Goal: Navigation & Orientation: Find specific page/section

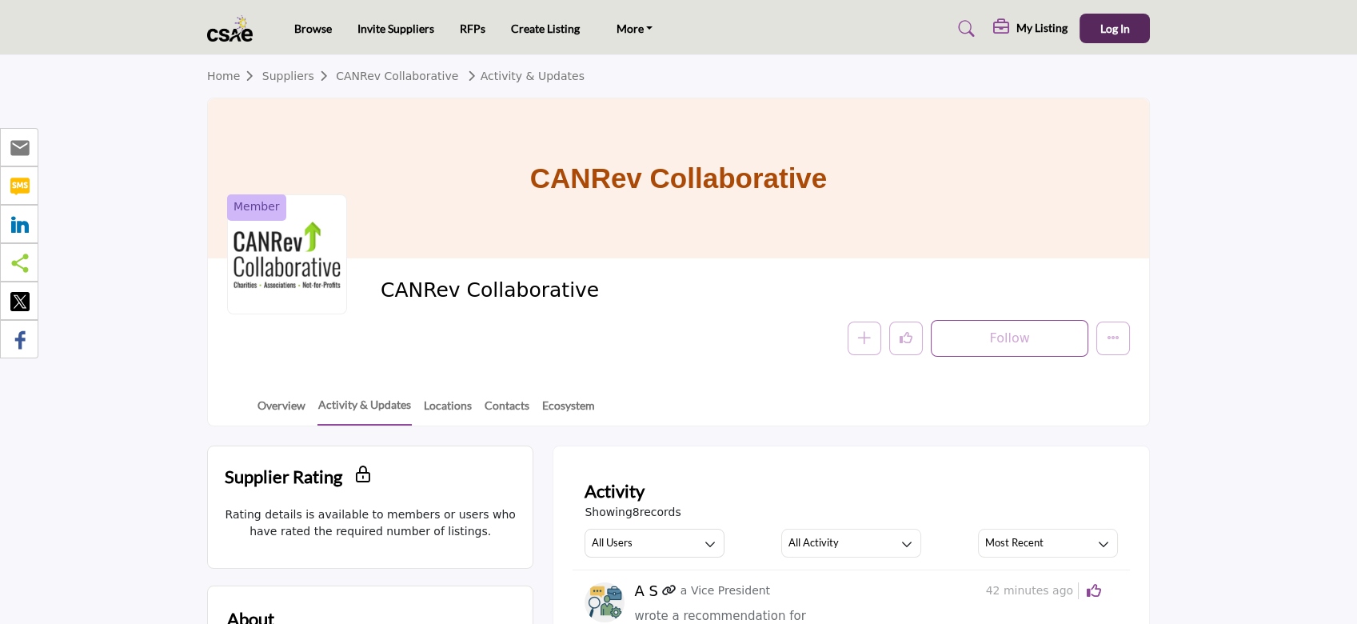
scroll to position [213, 0]
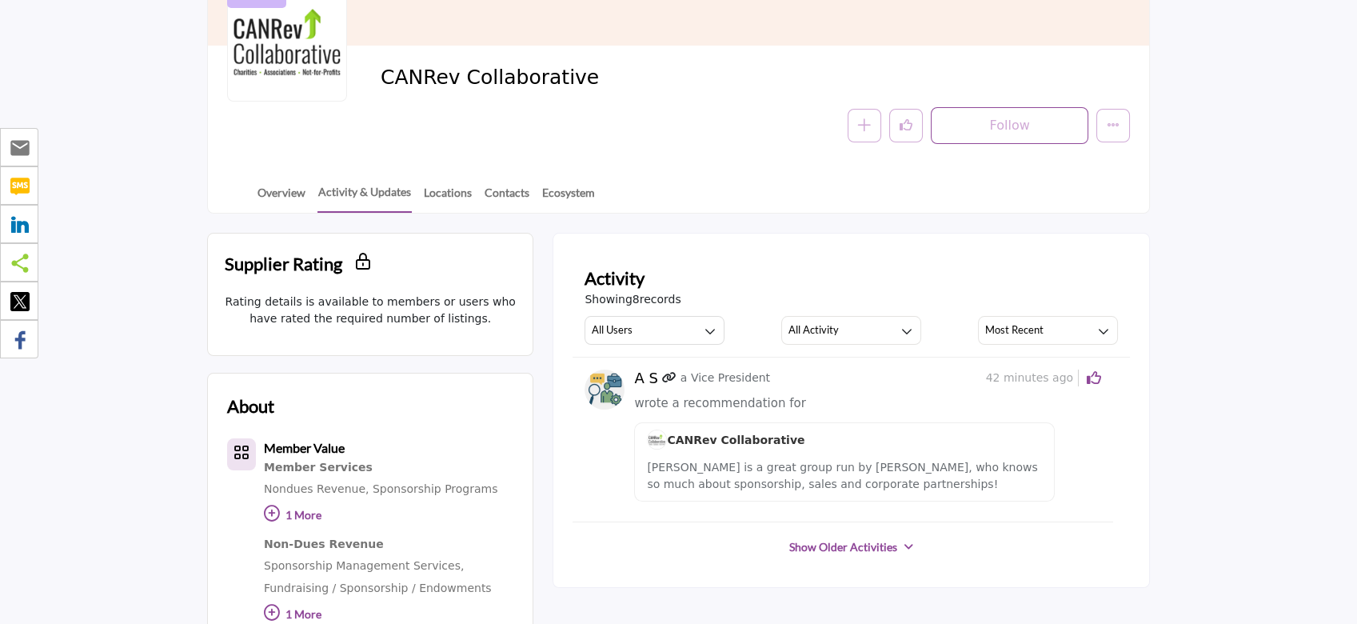
drag, startPoint x: 612, startPoint y: 388, endPoint x: 634, endPoint y: 386, distance: 22.5
click at [612, 388] on img at bounding box center [605, 390] width 40 height 40
click at [651, 378] on h5 "A S" at bounding box center [645, 379] width 23 height 18
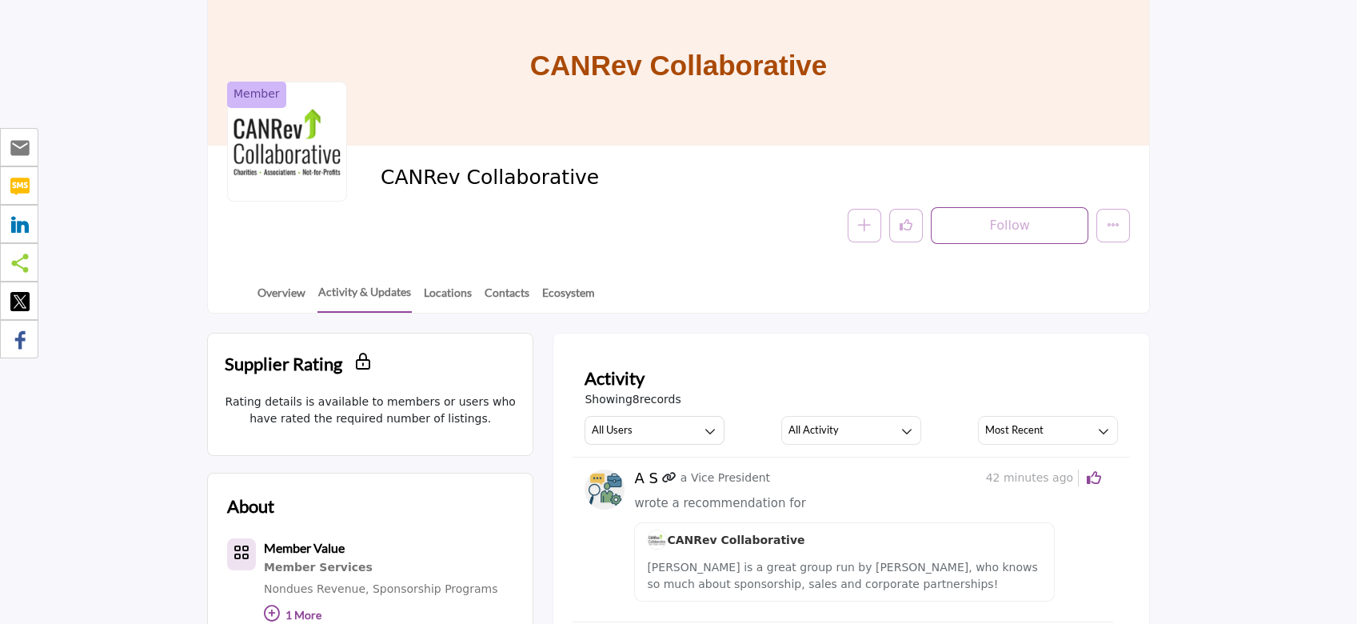
scroll to position [0, 0]
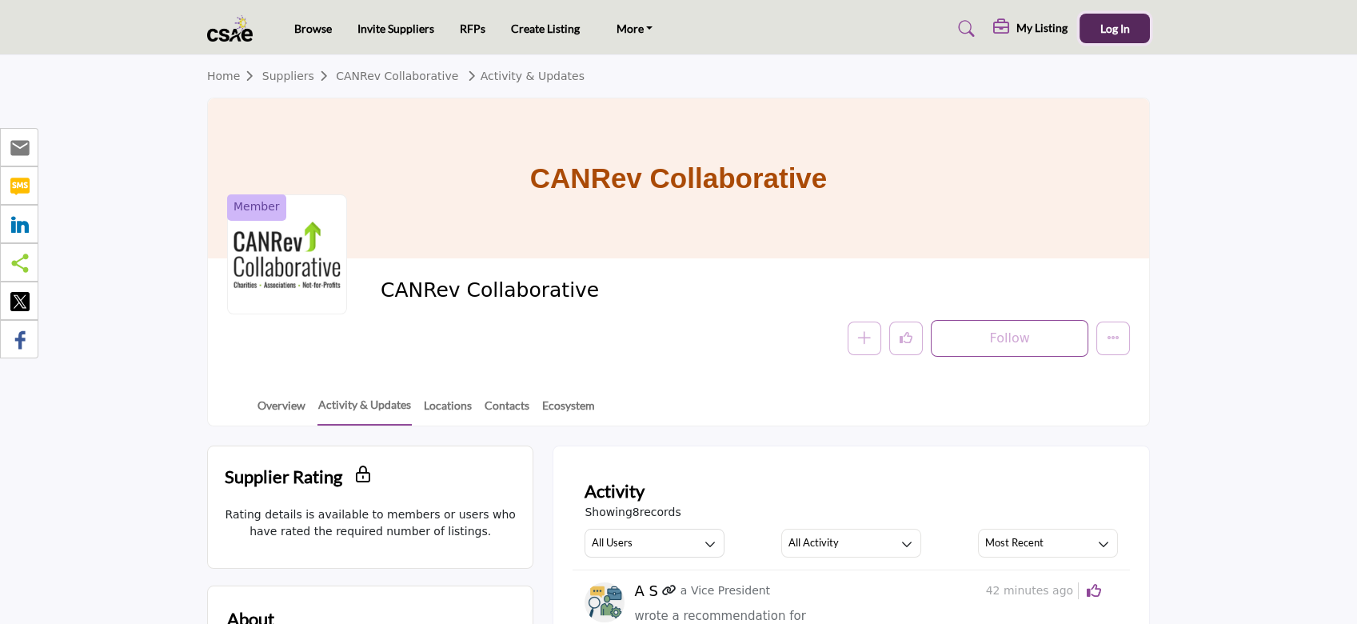
click at [1115, 27] on span "Log In" at bounding box center [1116, 29] width 30 height 14
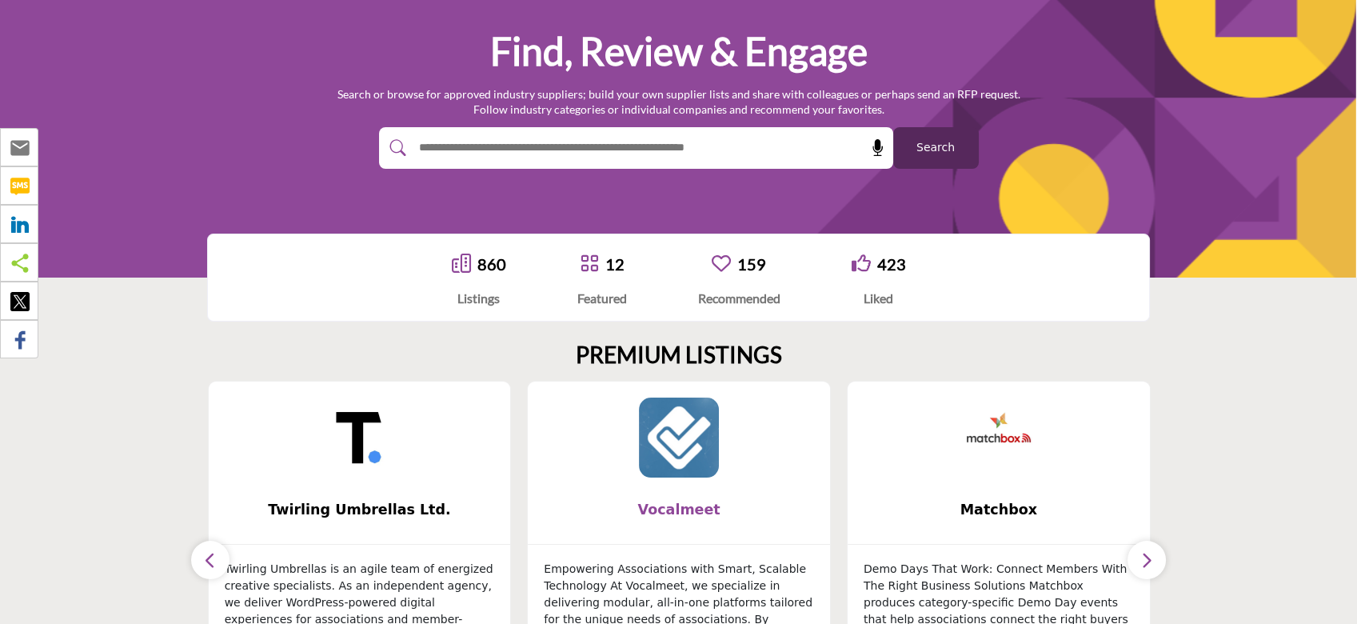
scroll to position [320, 0]
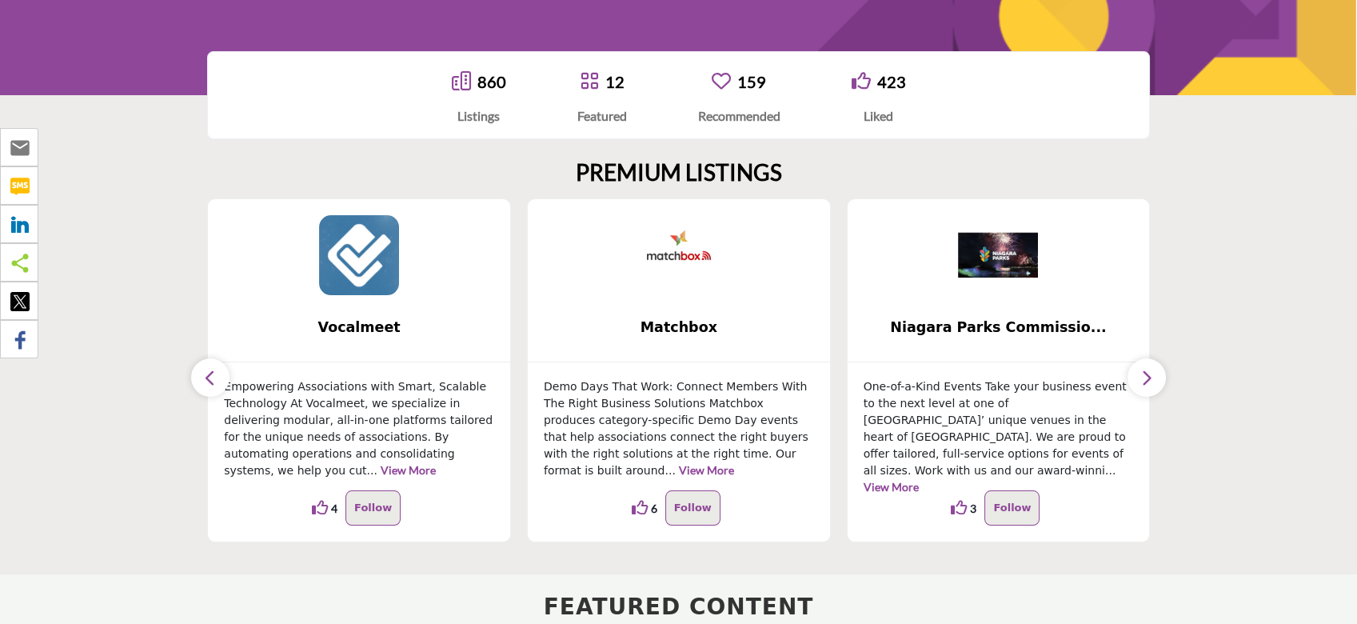
click at [616, 80] on link "12" at bounding box center [615, 81] width 19 height 19
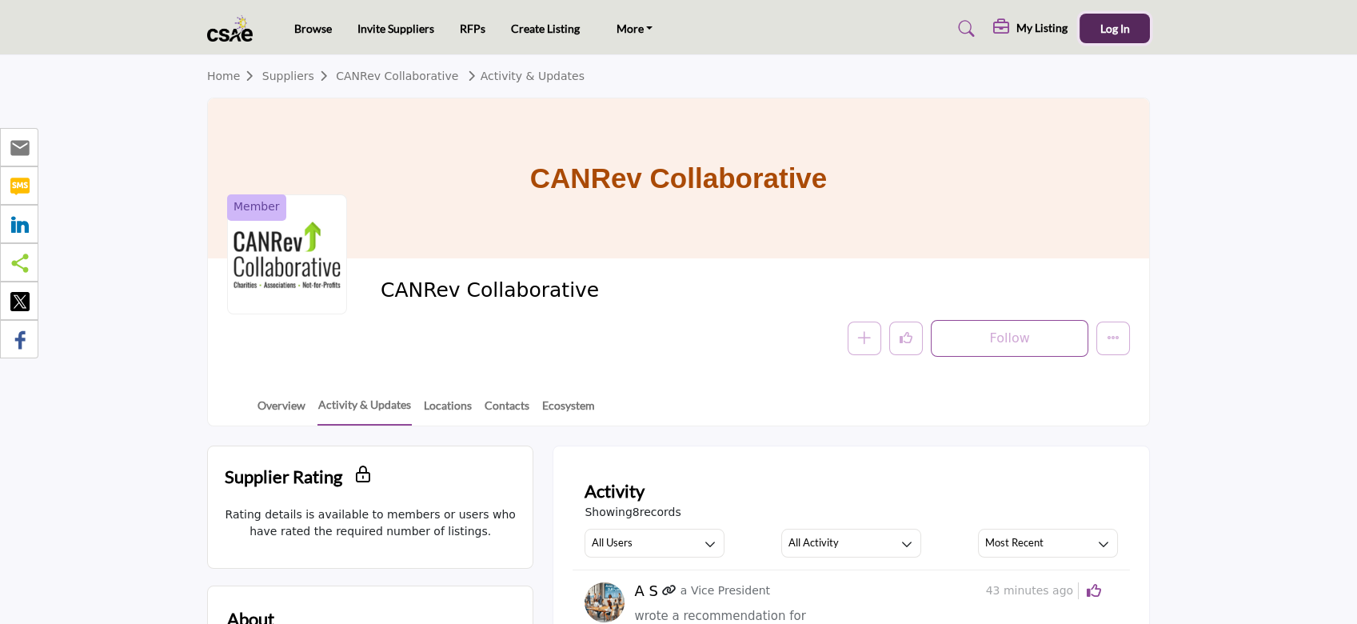
click at [1114, 18] on button "Log In" at bounding box center [1115, 29] width 70 height 30
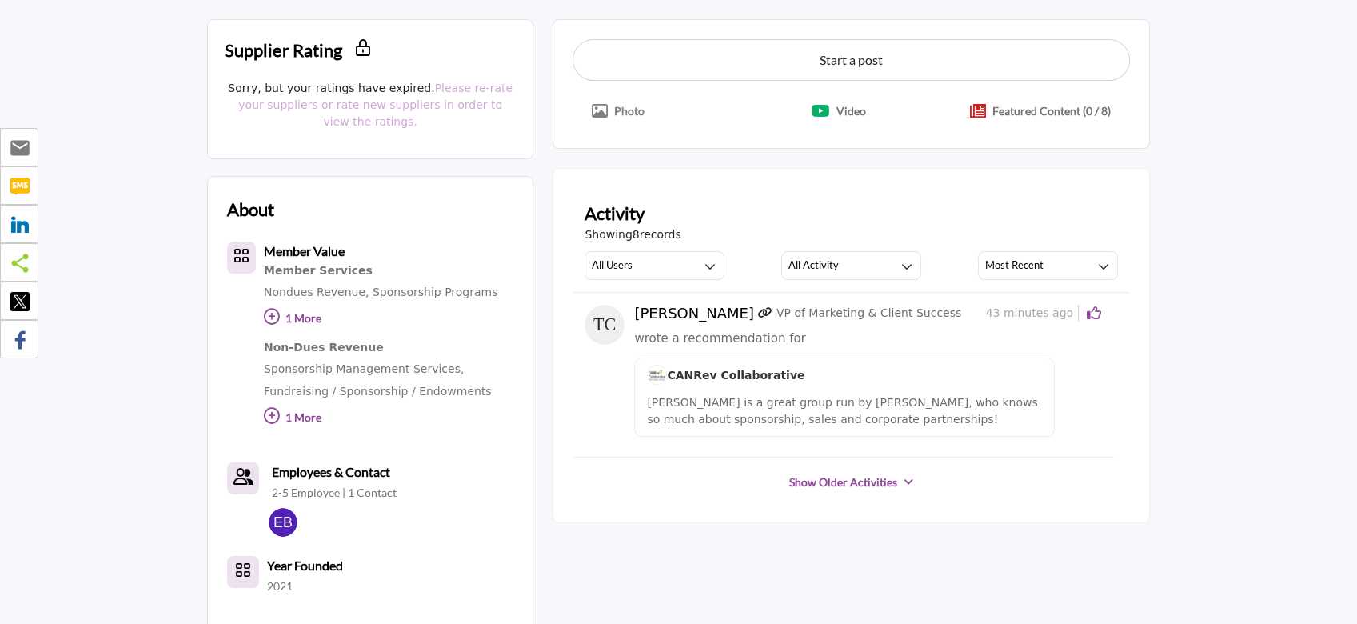
scroll to position [320, 0]
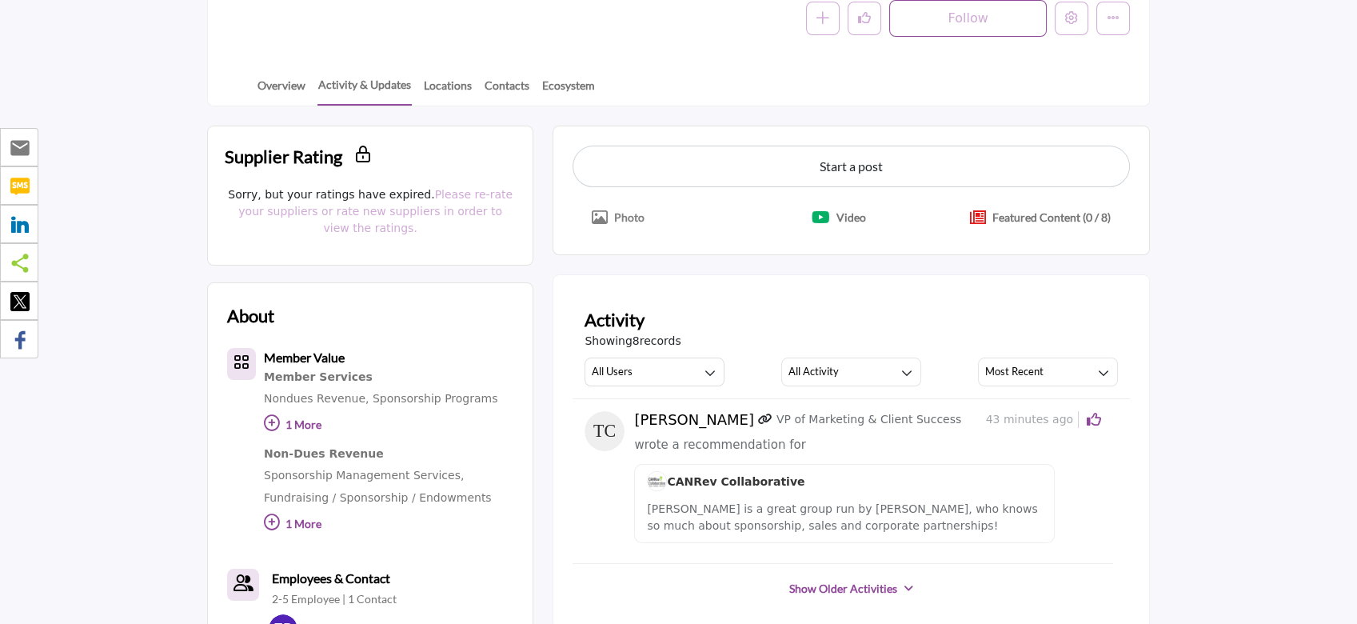
click at [611, 421] on img at bounding box center [605, 431] width 40 height 40
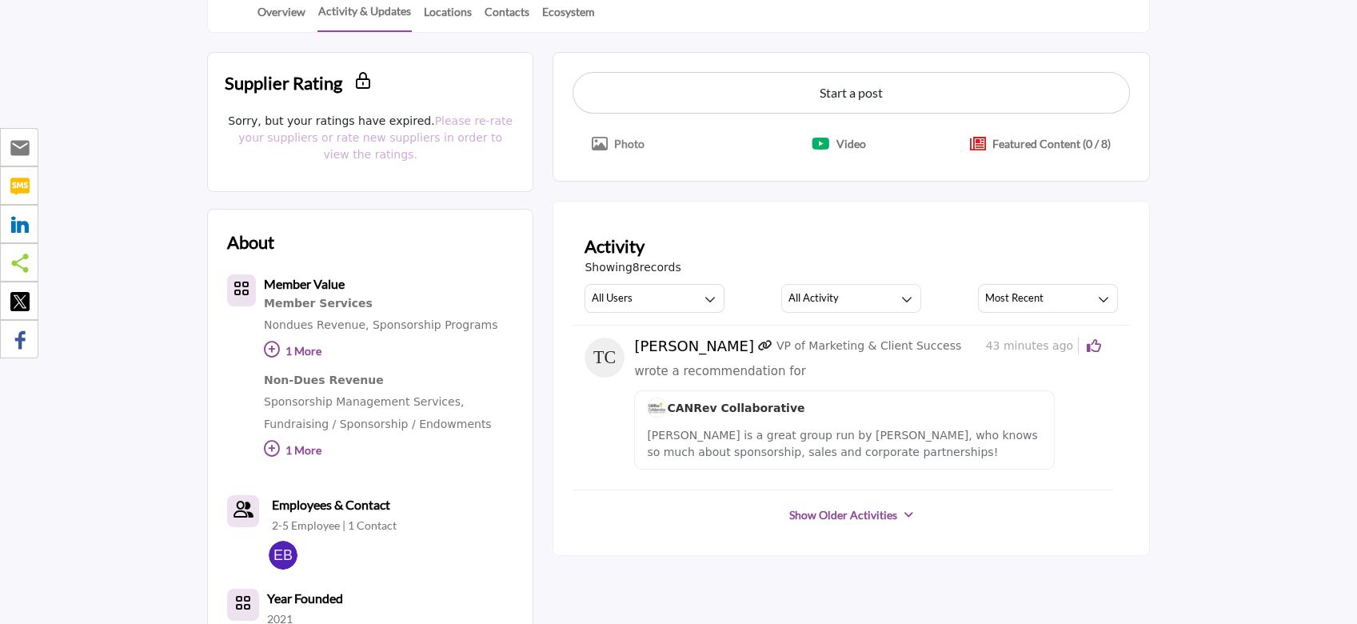
scroll to position [426, 0]
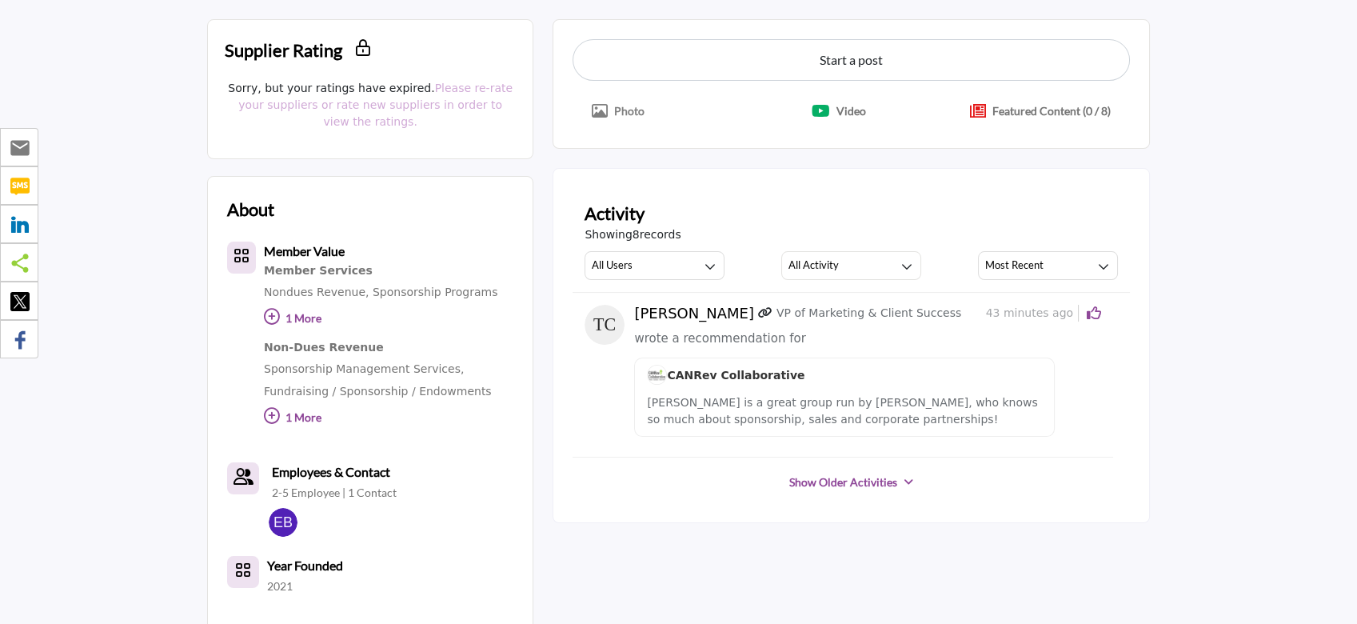
click at [861, 474] on link "Show Older Activities" at bounding box center [844, 482] width 108 height 16
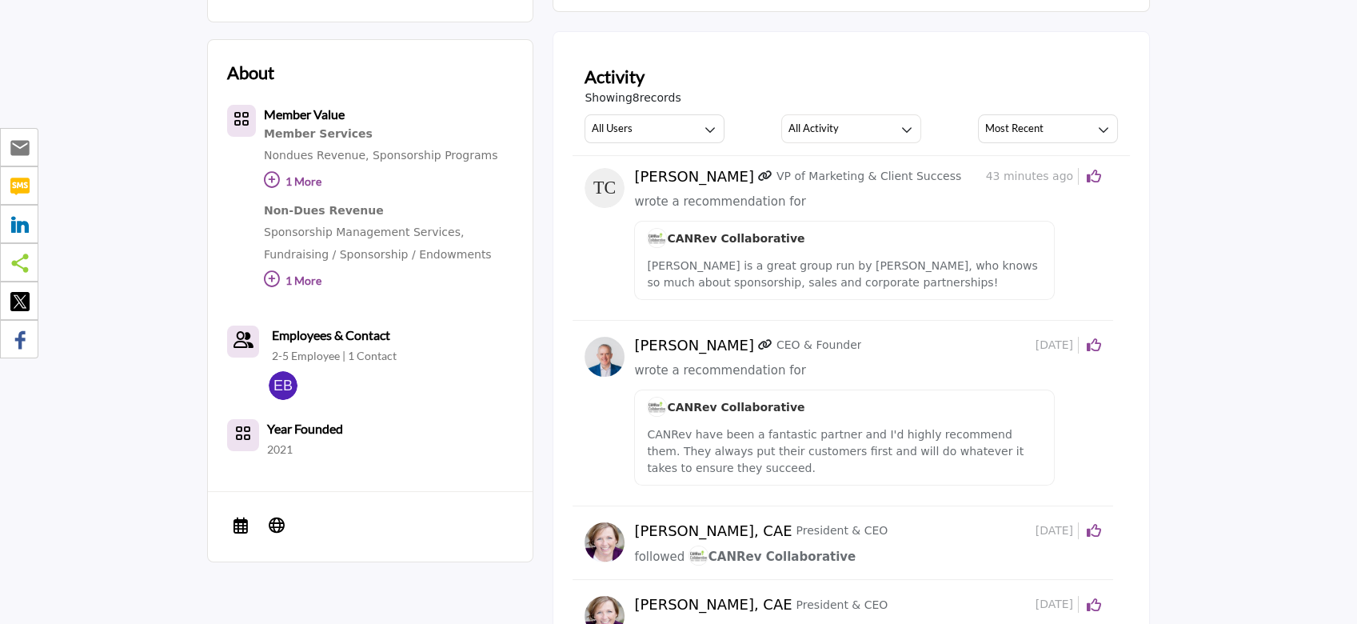
scroll to position [640, 0]
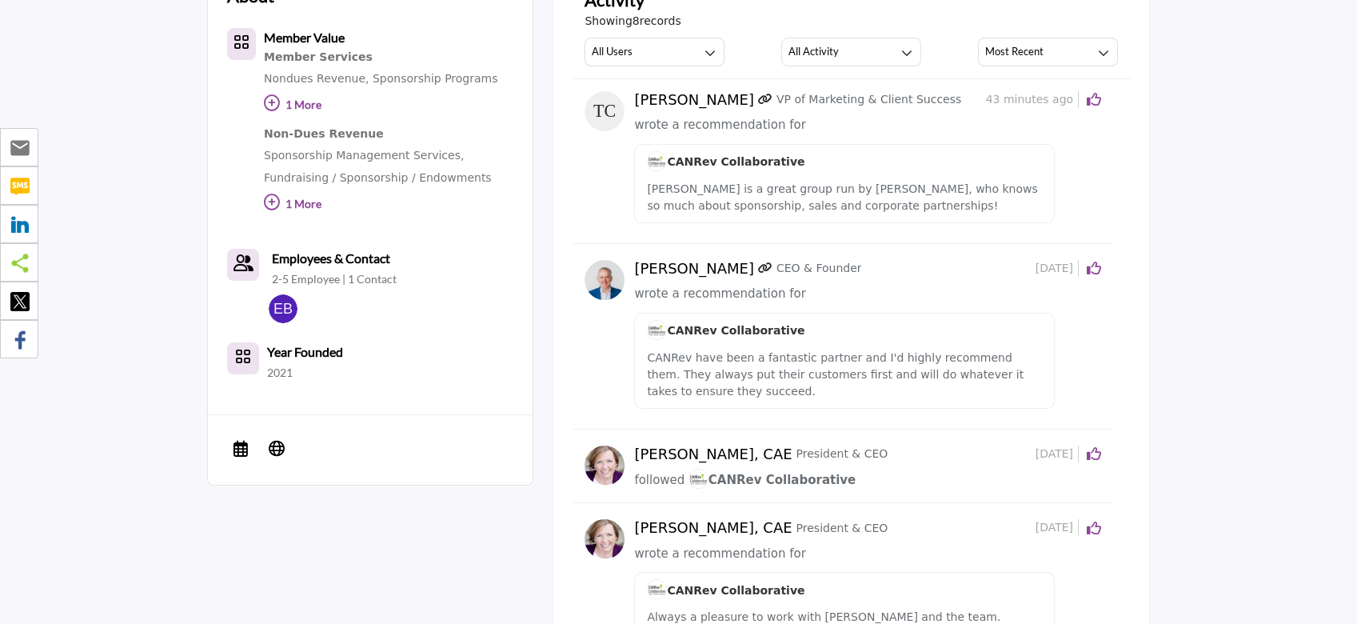
click at [1099, 269] on icon at bounding box center [1094, 268] width 14 height 14
click at [1101, 100] on icon at bounding box center [1094, 99] width 14 height 14
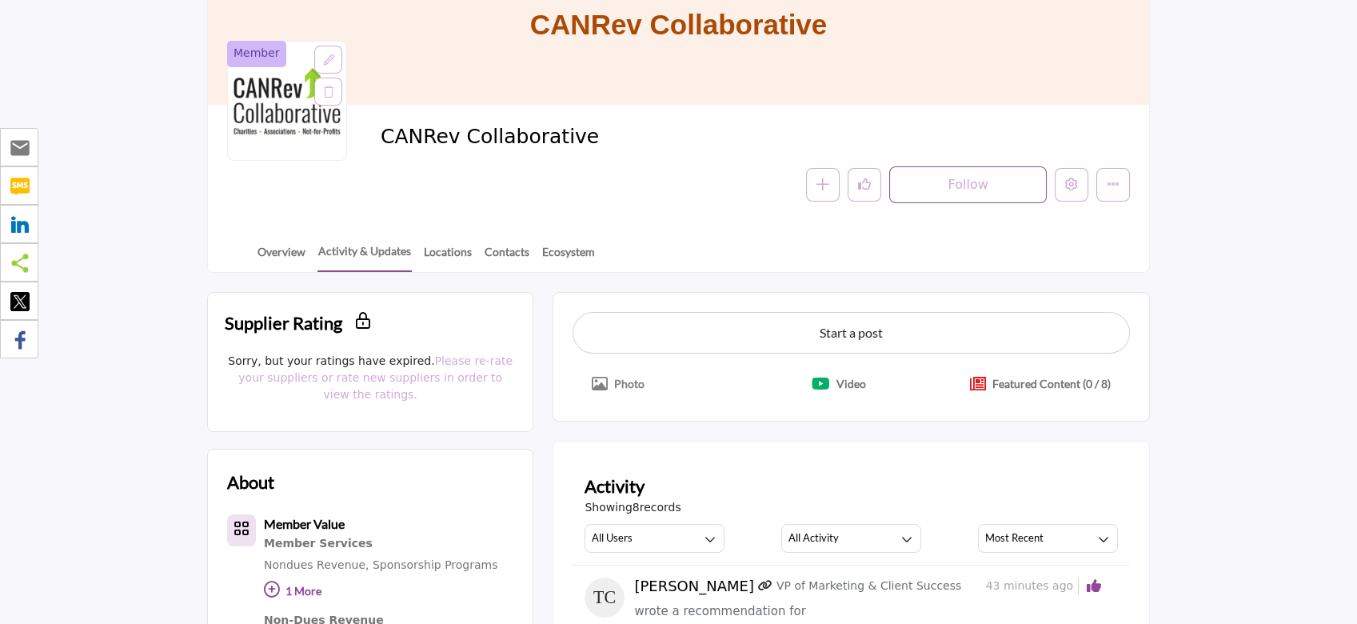
scroll to position [0, 0]
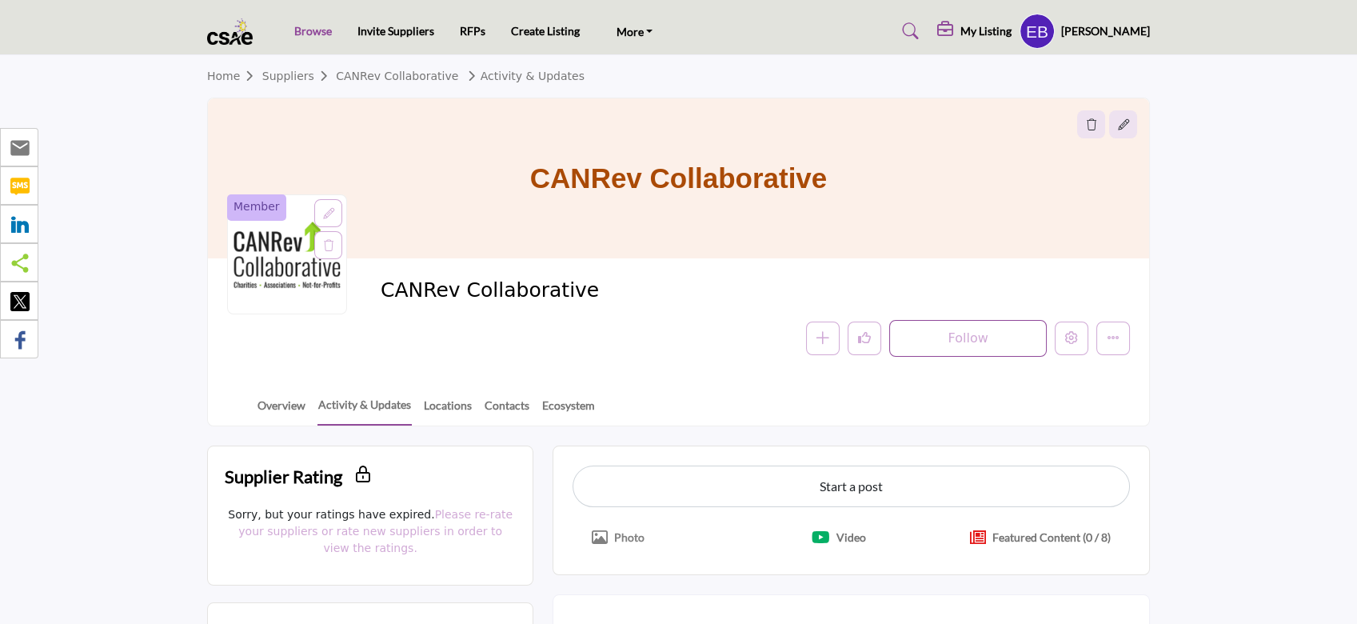
click at [312, 25] on link "Browse" at bounding box center [313, 31] width 38 height 14
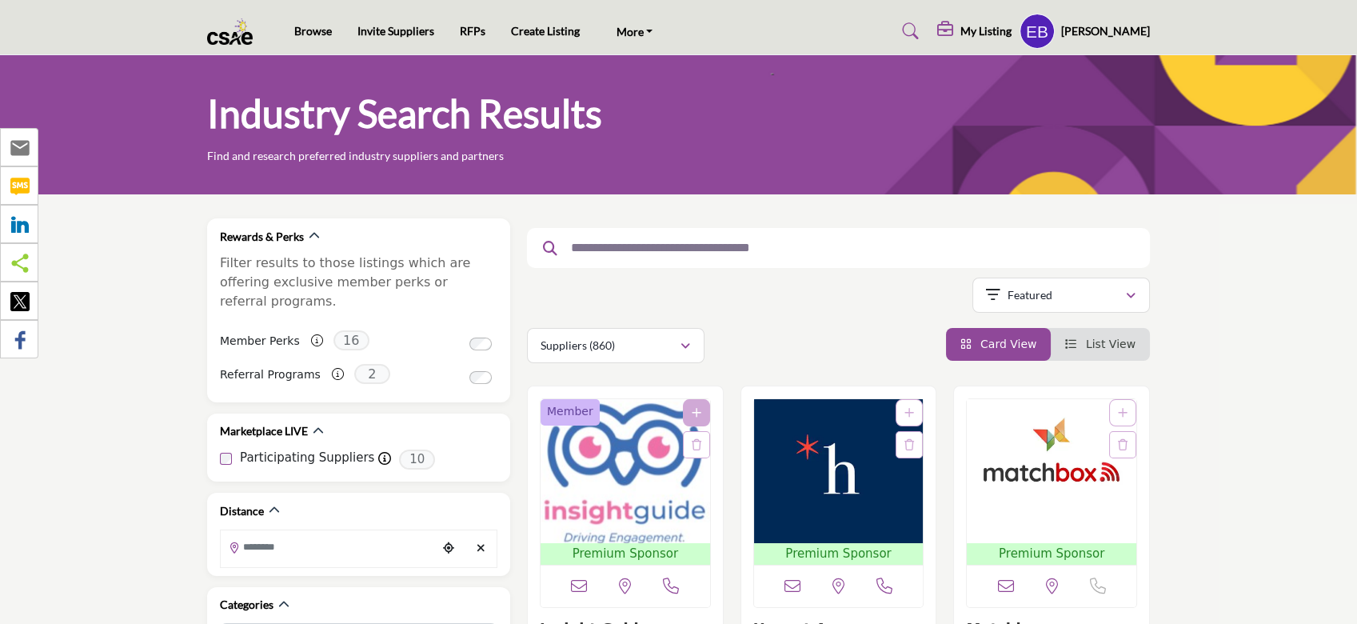
click at [1113, 23] on h5 "[PERSON_NAME]" at bounding box center [1105, 31] width 89 height 16
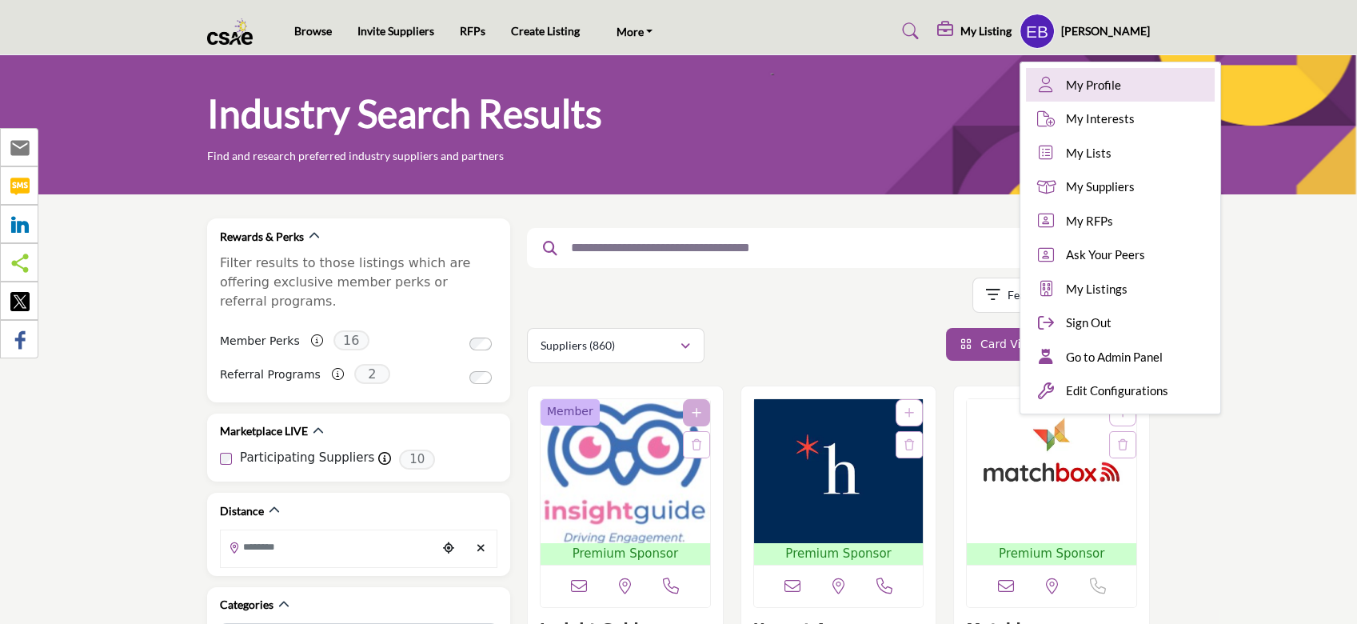
click at [1093, 74] on link "My Profile" at bounding box center [1120, 85] width 189 height 34
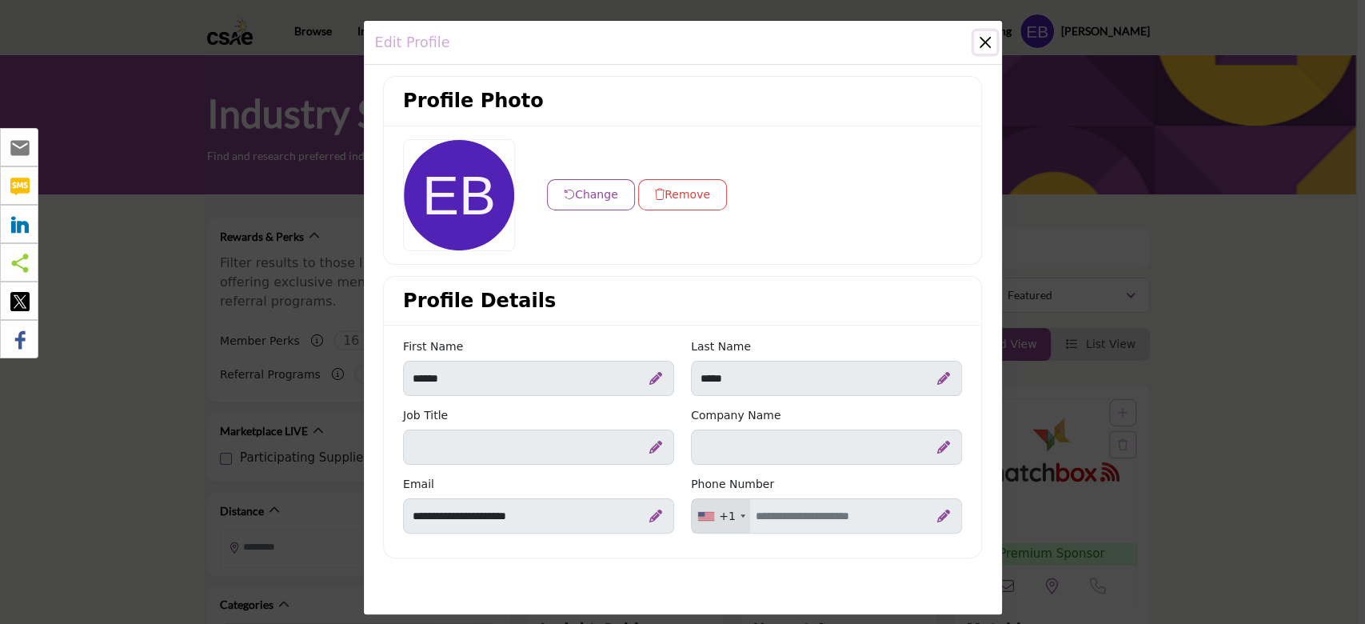
click at [978, 37] on button "Close" at bounding box center [985, 42] width 22 height 22
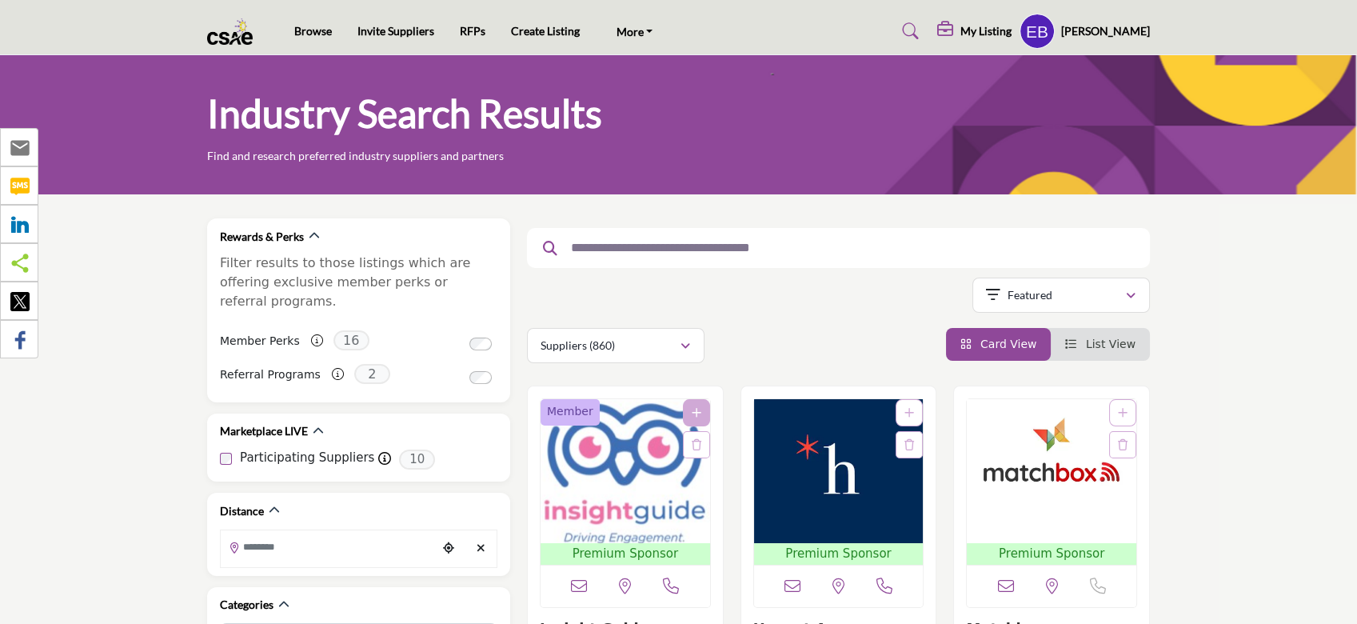
click at [1055, 38] on profile-featured-f65abc53-02e7-4b9c-94fd-8a7ad857234b "Show hide supplier dropdown" at bounding box center [1037, 31] width 35 height 35
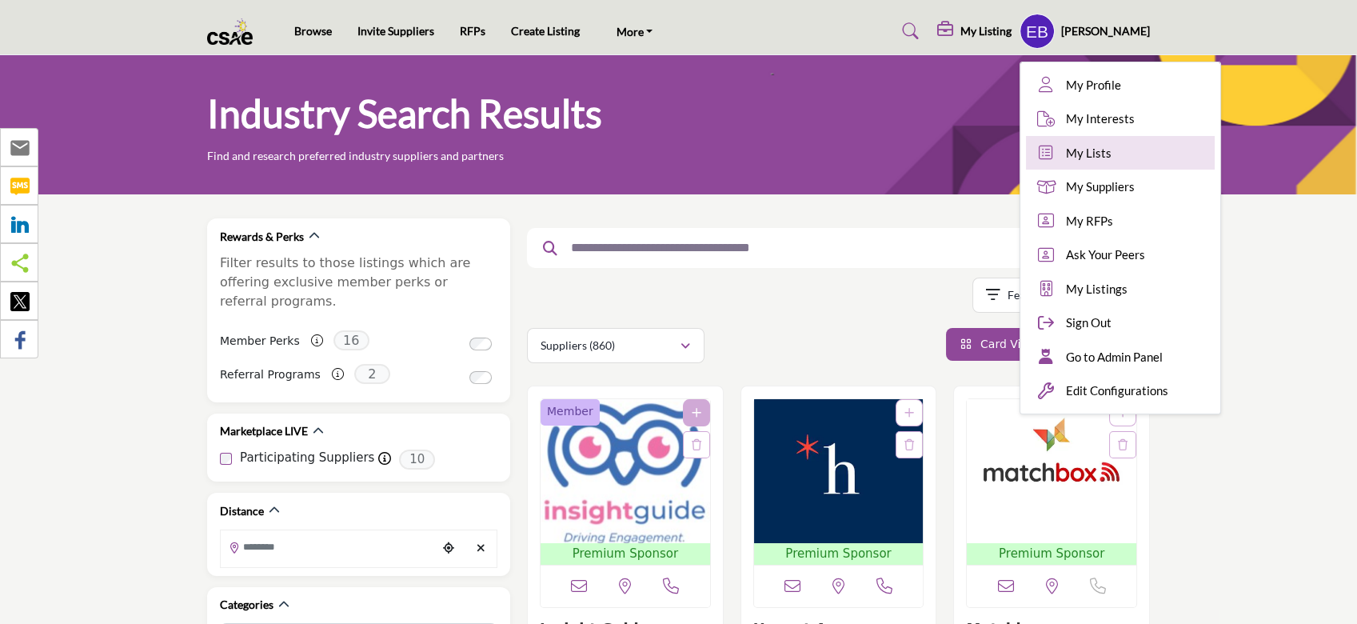
click at [1165, 153] on link "My Lists" at bounding box center [1120, 153] width 189 height 34
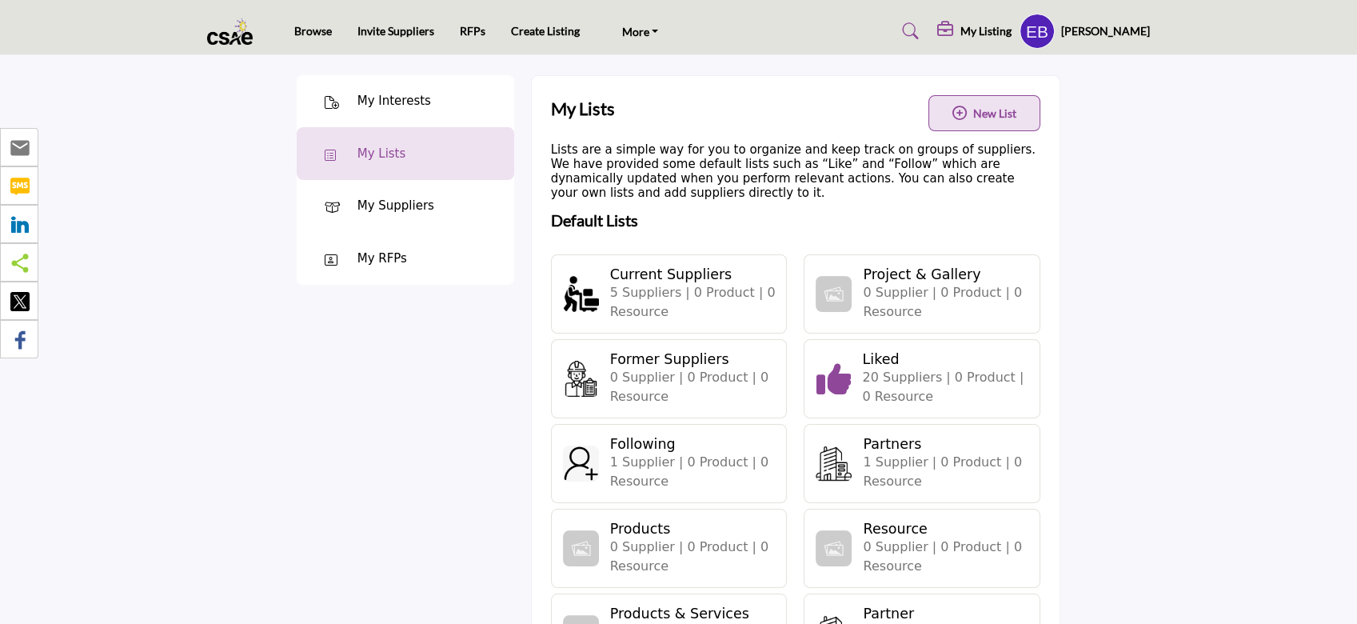
click at [668, 280] on h4 "Current Suppliers" at bounding box center [690, 274] width 160 height 17
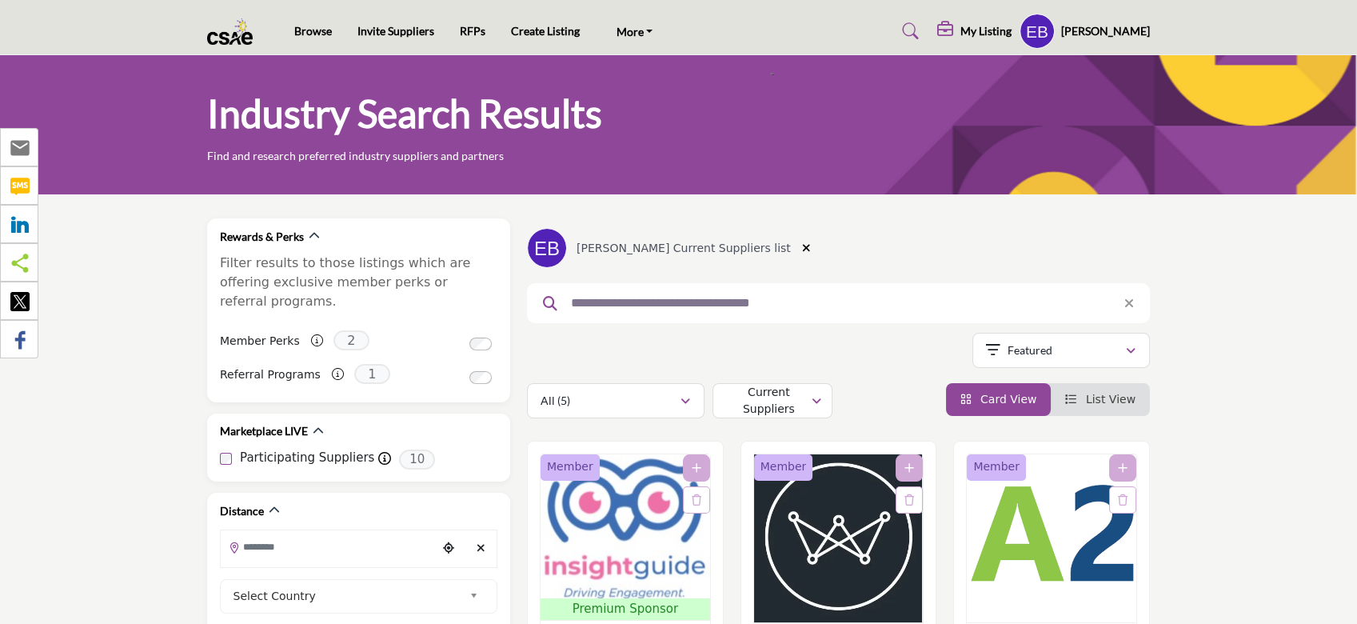
click at [1094, 28] on h5 "[PERSON_NAME]" at bounding box center [1105, 31] width 89 height 16
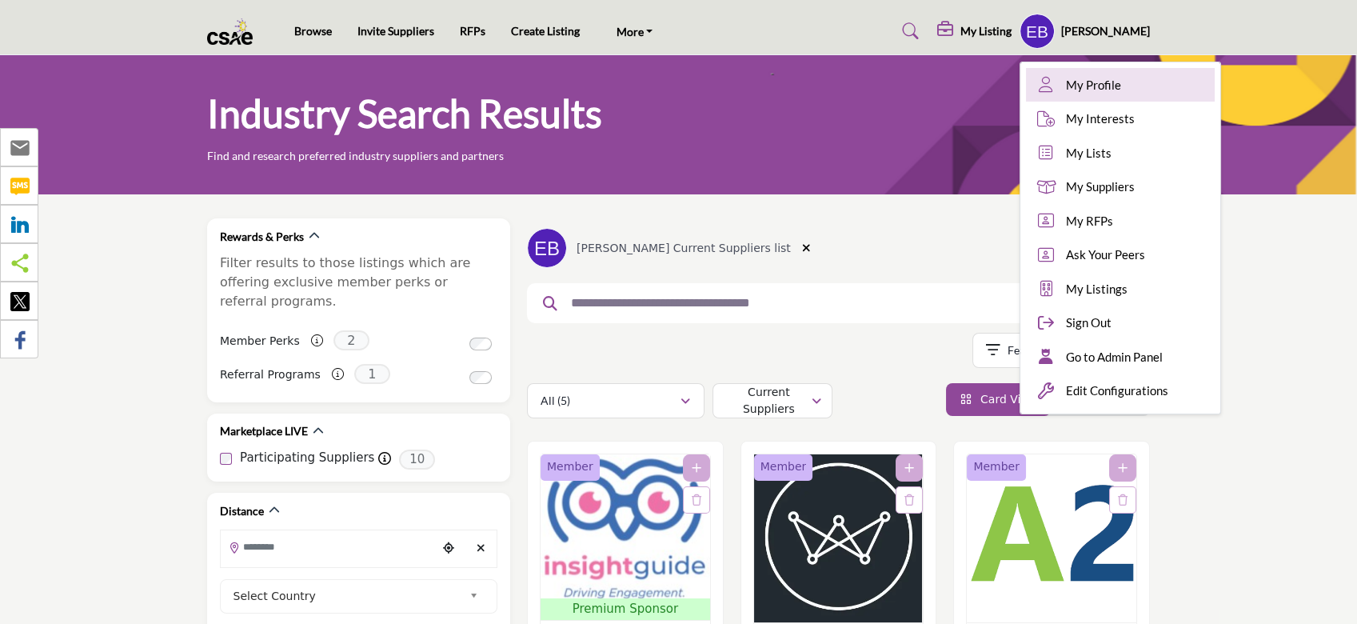
click at [1121, 76] on span "My Profile" at bounding box center [1093, 85] width 55 height 18
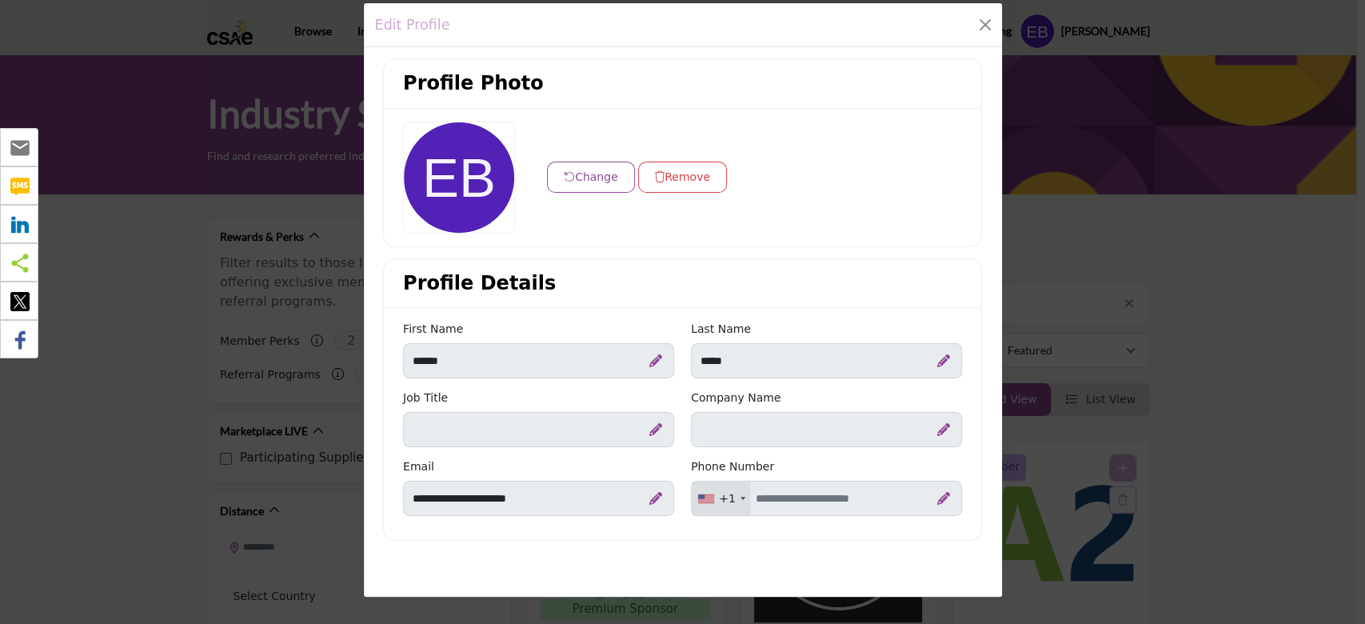
scroll to position [27, 0]
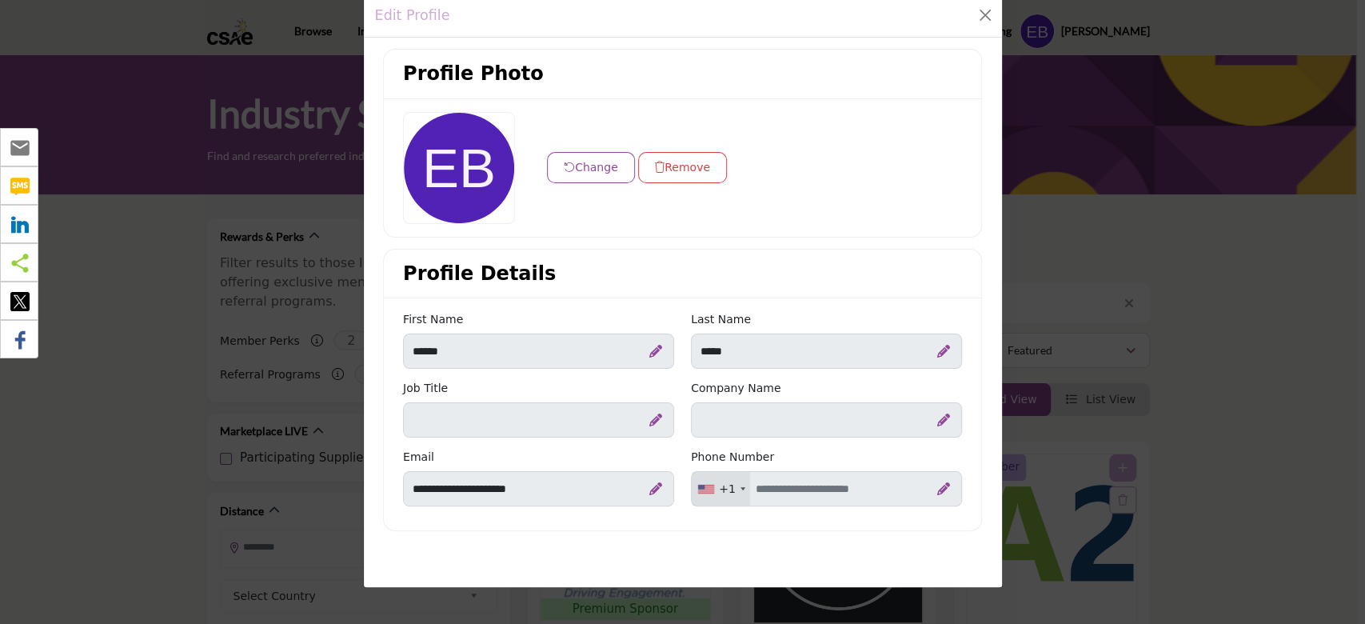
click at [1297, 284] on div "Edit Profile Profile Photo Change Remove Profile Details" at bounding box center [682, 312] width 1365 height 624
click at [977, 10] on button "Close" at bounding box center [985, 15] width 22 height 22
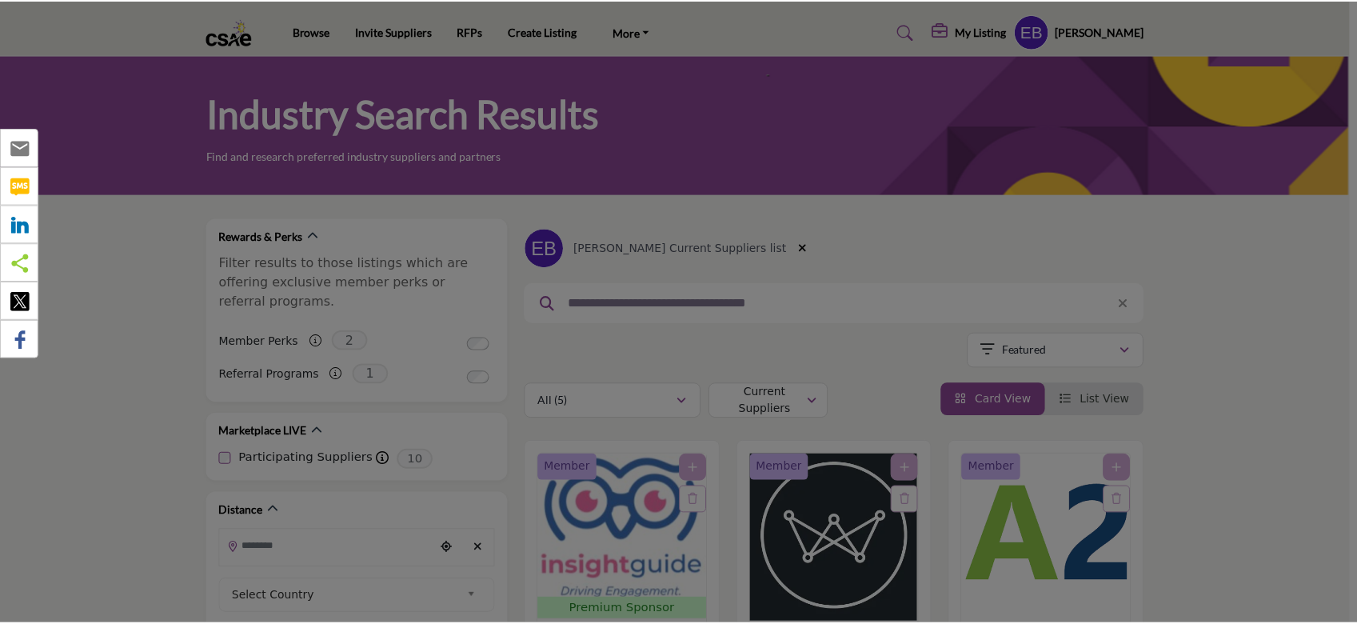
scroll to position [9, 0]
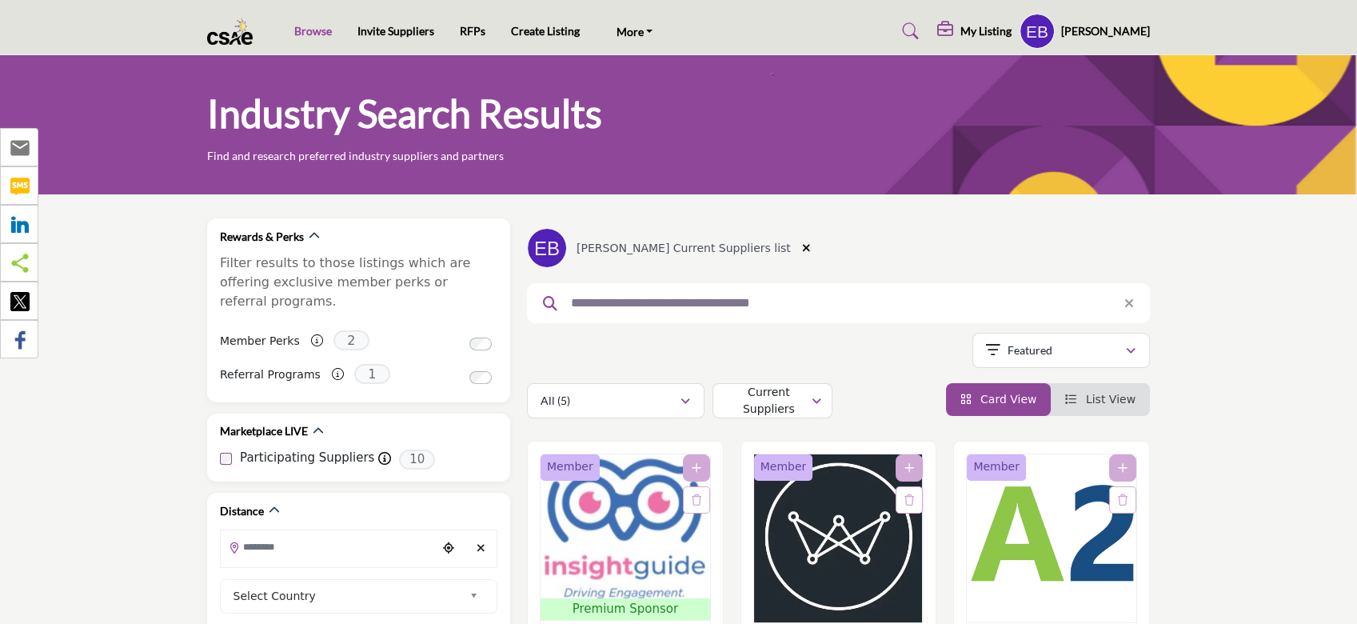
click at [310, 29] on link "Browse" at bounding box center [313, 31] width 38 height 14
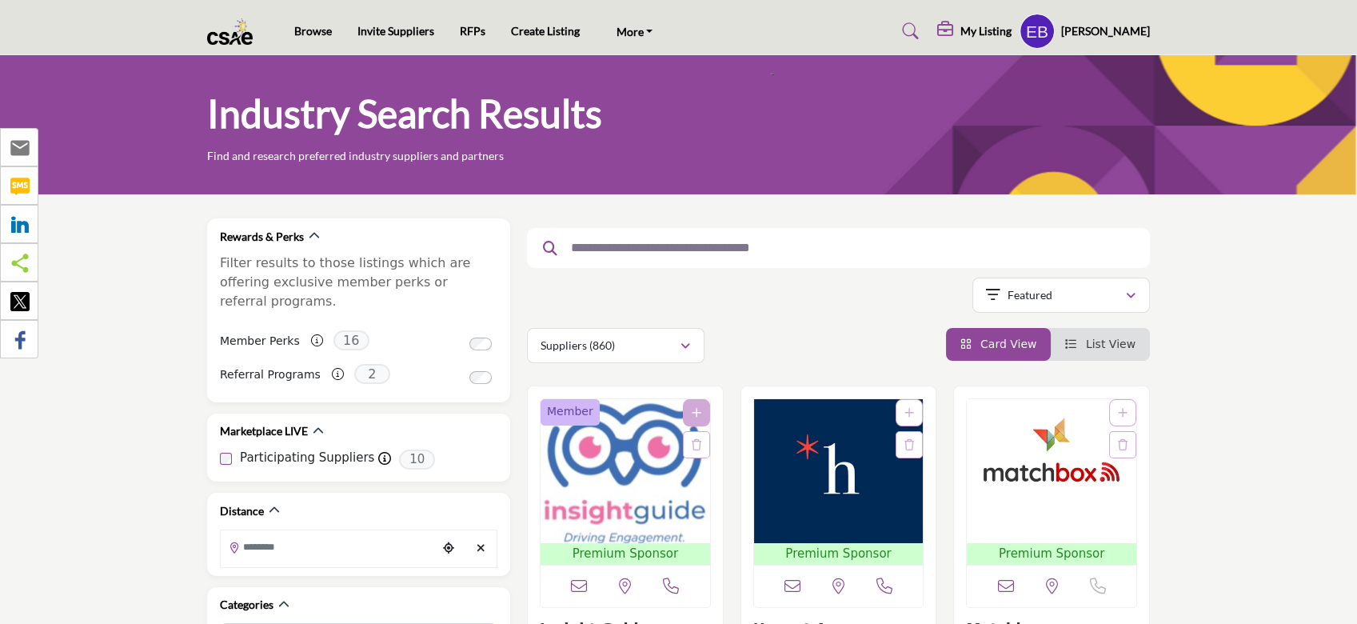
click at [1101, 38] on h5 "[PERSON_NAME]" at bounding box center [1105, 31] width 89 height 16
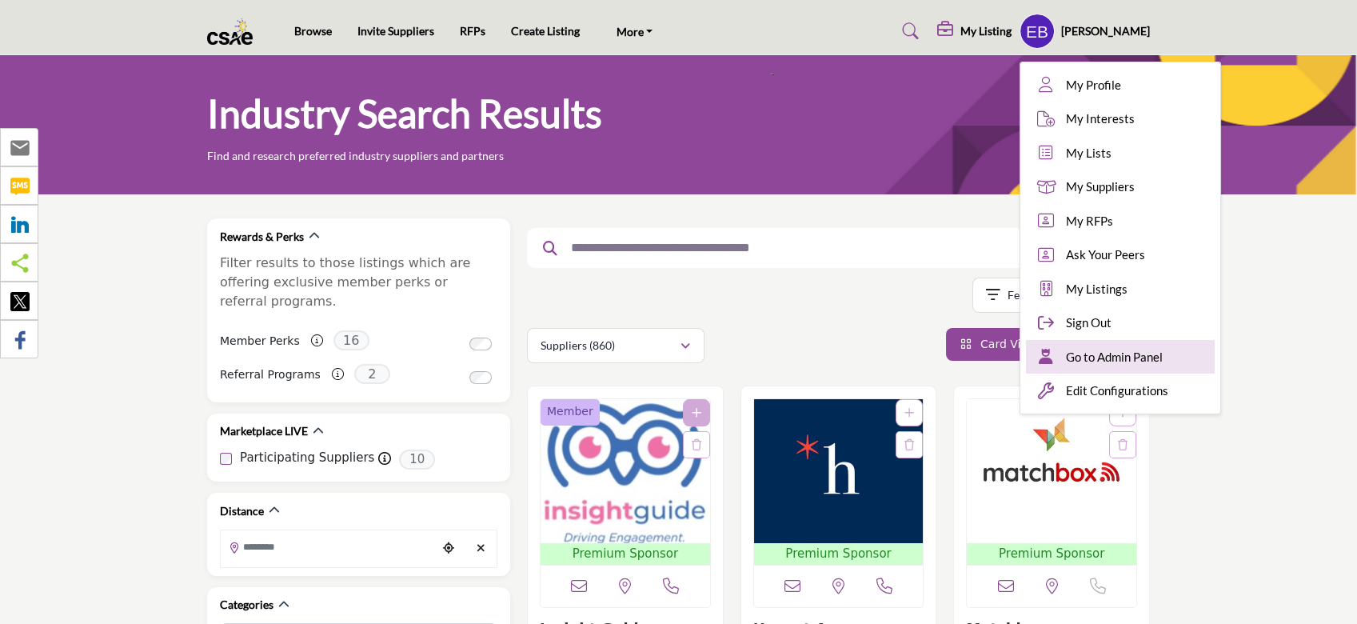
click at [1144, 353] on span "Go to Admin Panel" at bounding box center [1114, 357] width 97 height 18
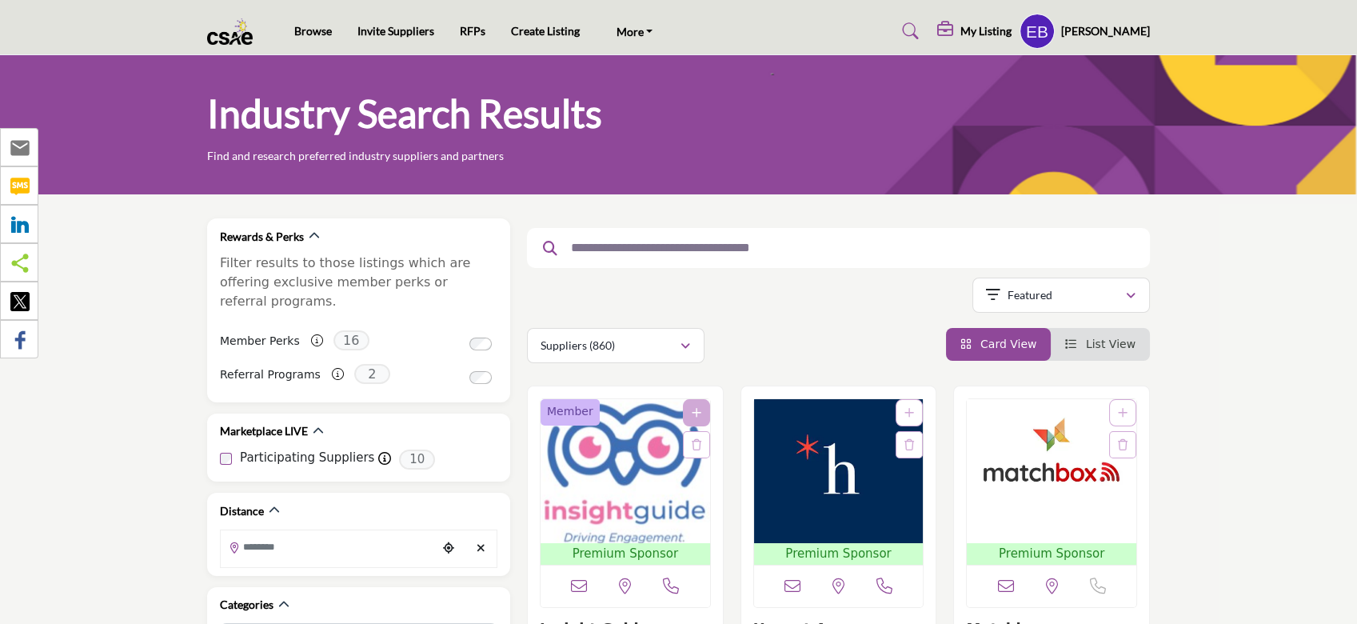
click at [1141, 31] on h5 "[PERSON_NAME]" at bounding box center [1105, 31] width 89 height 16
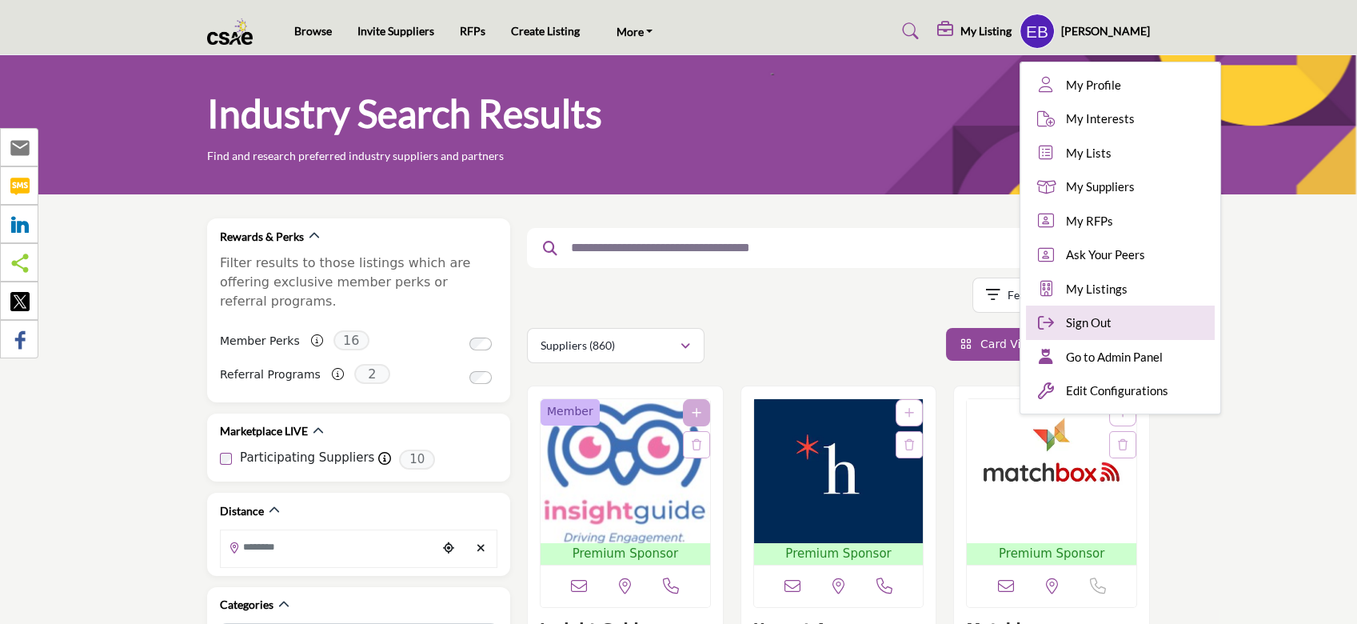
click at [1165, 314] on div "Sign Out" at bounding box center [1120, 323] width 189 height 34
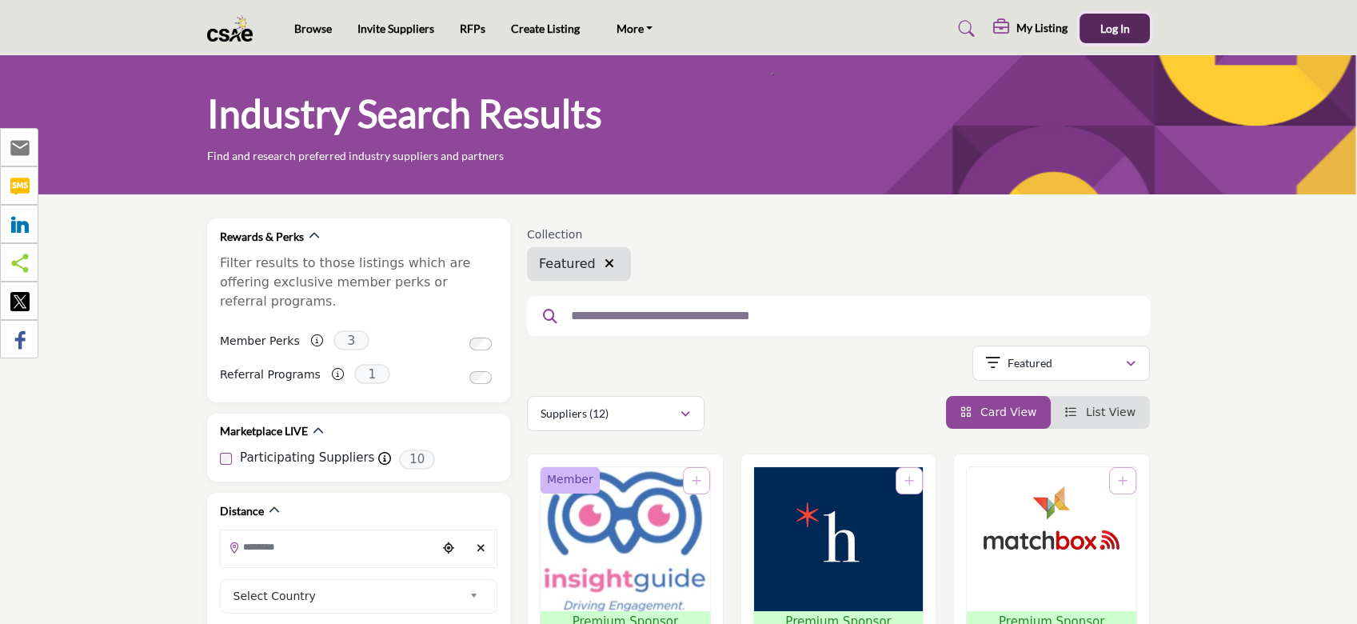
click at [1125, 38] on button "Log In" at bounding box center [1115, 29] width 70 height 30
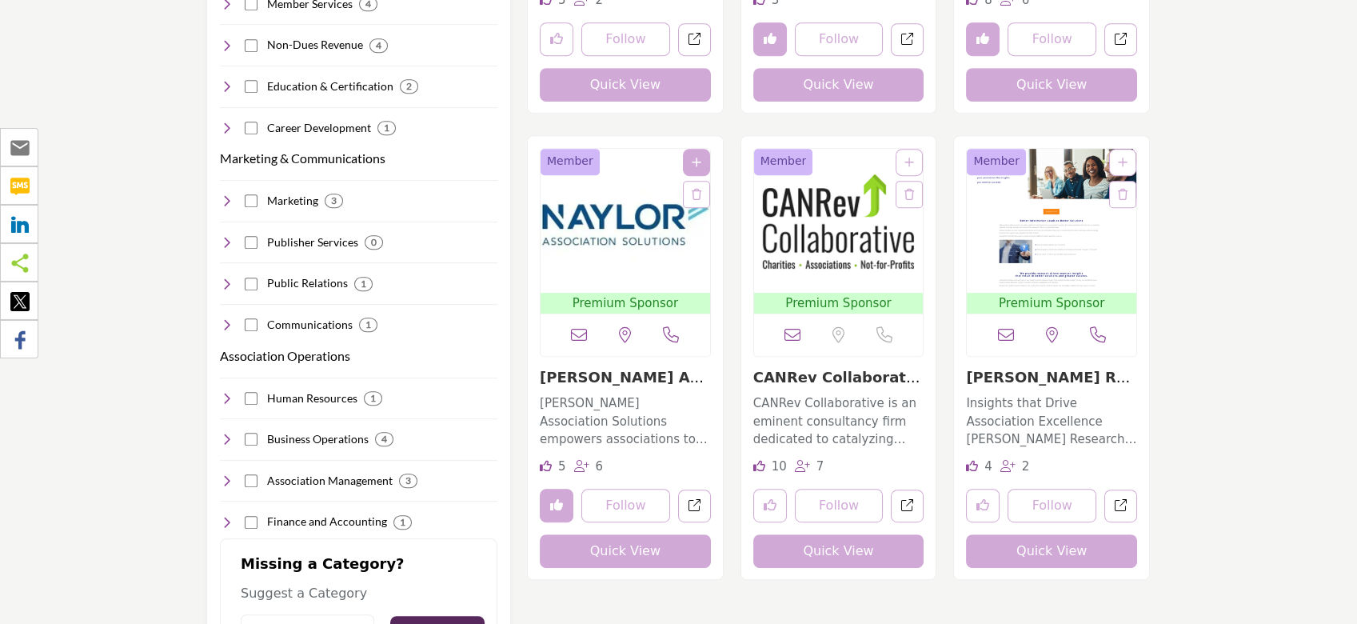
scroll to position [1717, 0]
click at [834, 194] on img "Open Listing in new tab" at bounding box center [839, 222] width 170 height 144
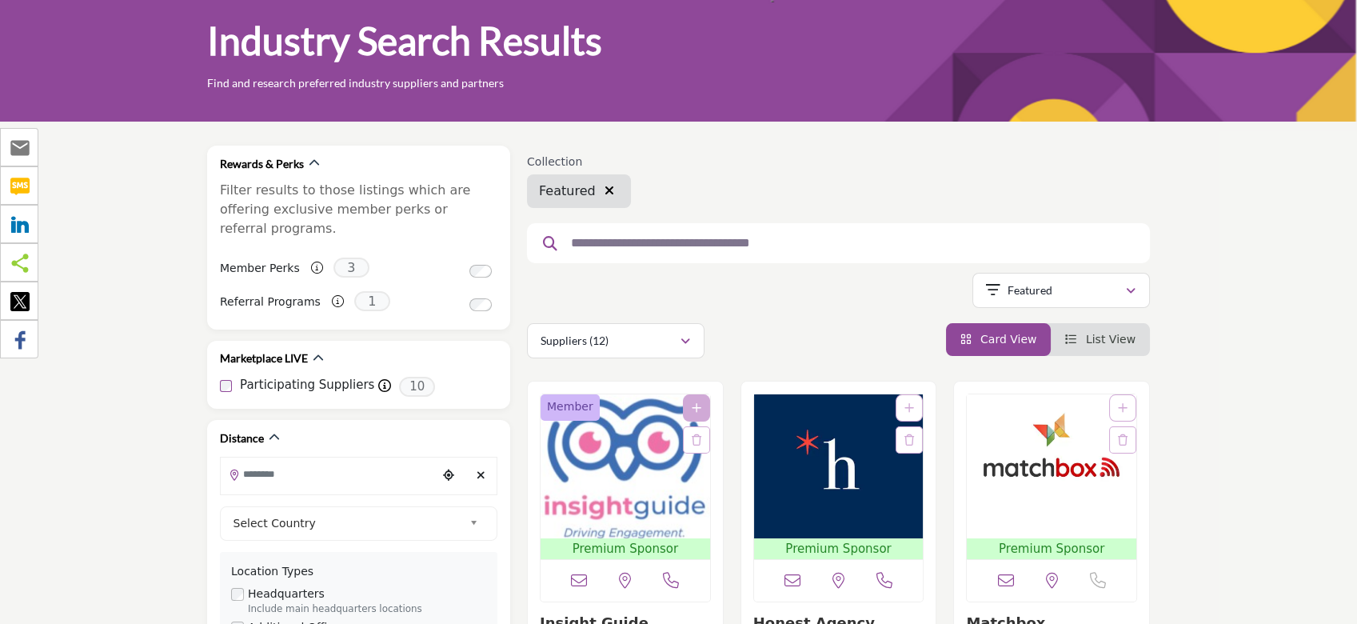
scroll to position [0, 0]
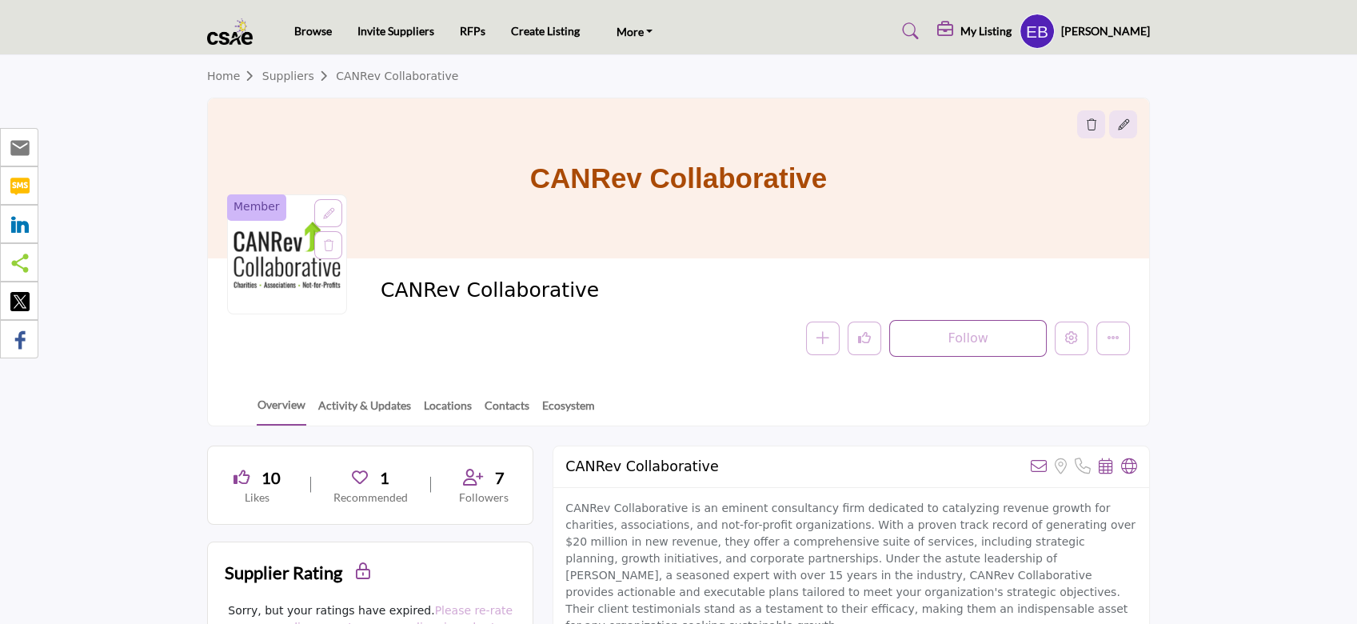
click at [1100, 34] on h5 "[PERSON_NAME]" at bounding box center [1105, 31] width 89 height 16
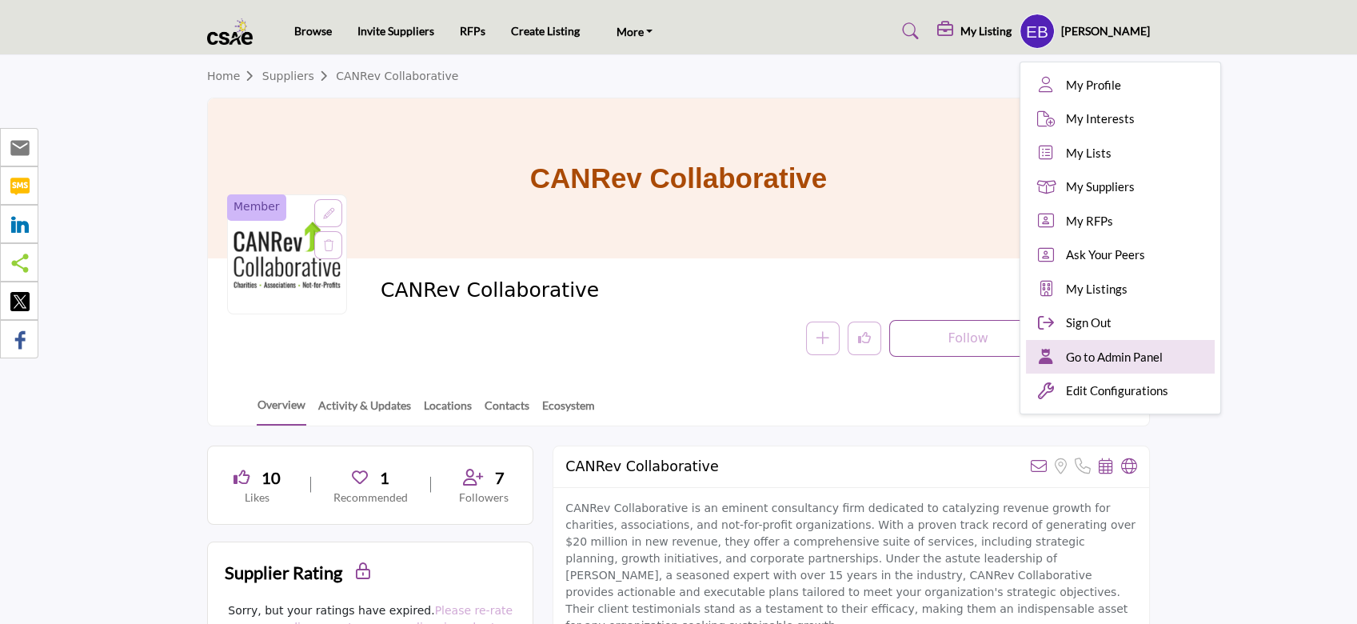
click at [1163, 362] on span "Go to Admin Panel" at bounding box center [1114, 357] width 97 height 18
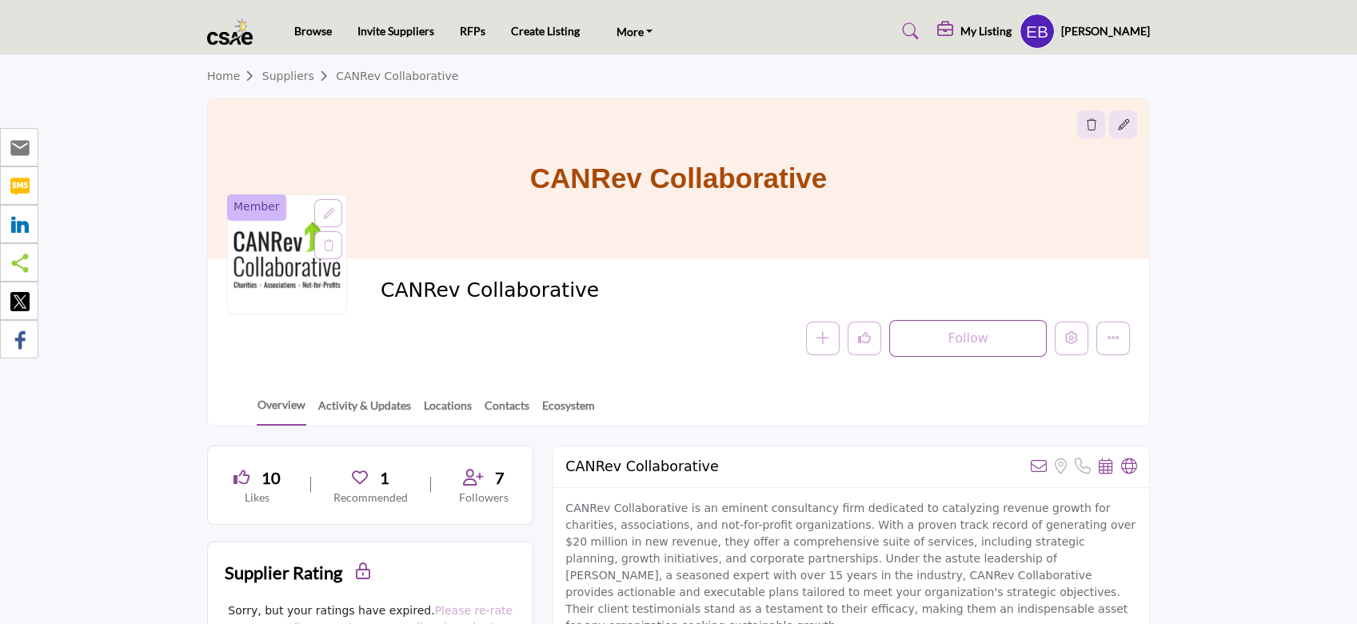
click at [1134, 30] on h5 "[PERSON_NAME]" at bounding box center [1105, 31] width 89 height 16
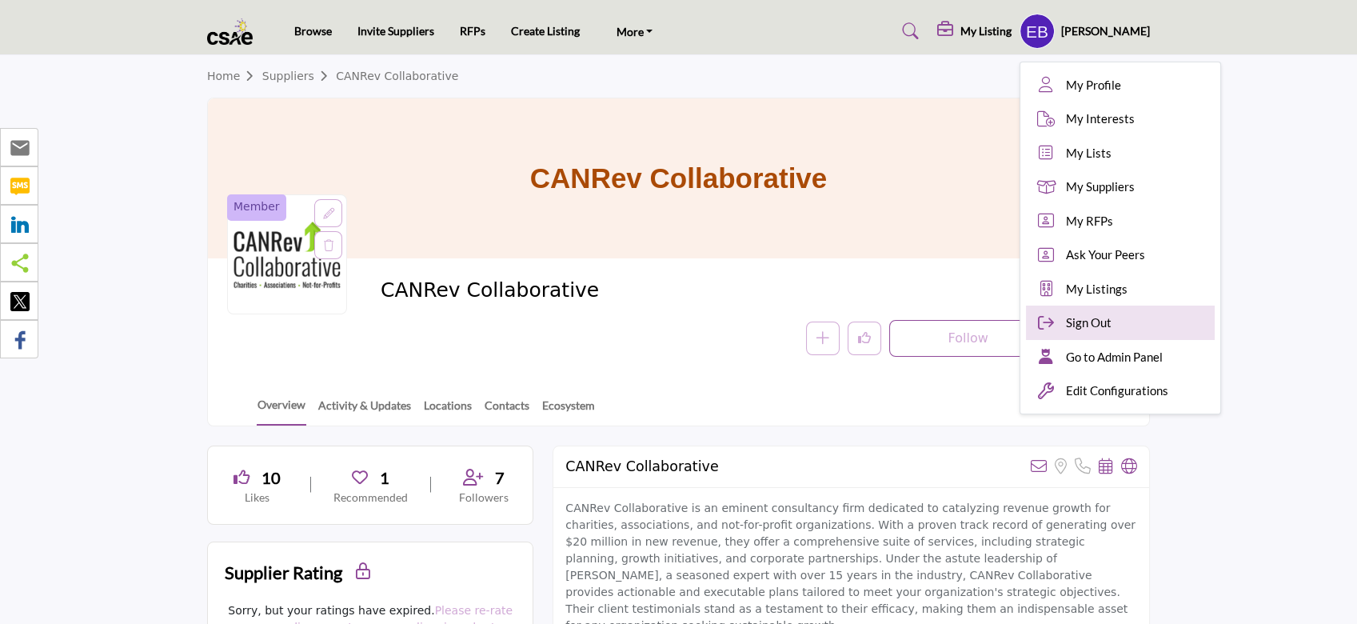
click at [1152, 326] on div "Sign Out" at bounding box center [1120, 323] width 189 height 34
